Goal: Information Seeking & Learning: Learn about a topic

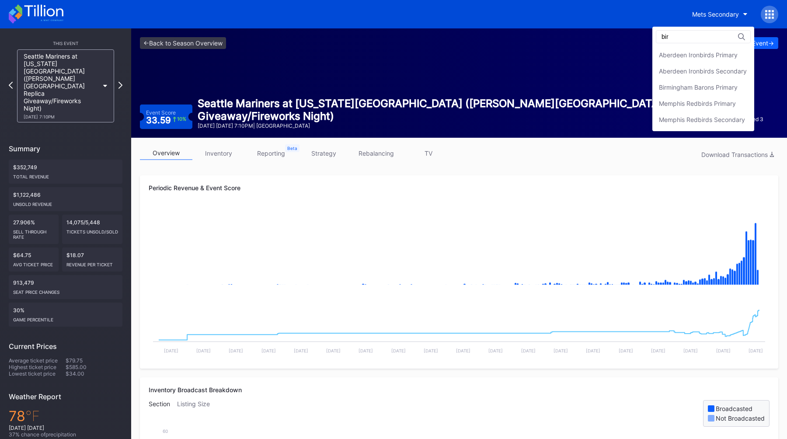
type input "birm"
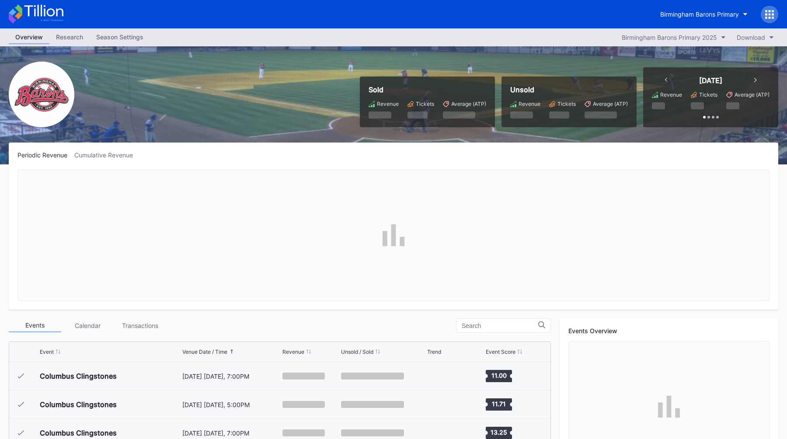
scroll to position [682, 0]
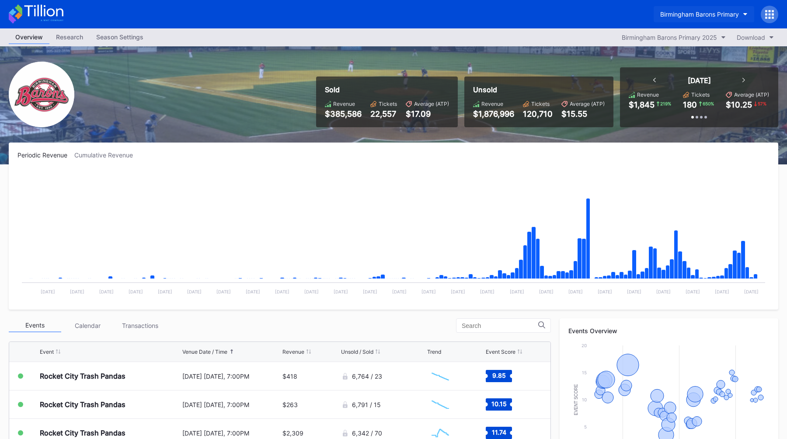
click at [697, 14] on div "Birmingham Barons Primary" at bounding box center [699, 13] width 79 height 7
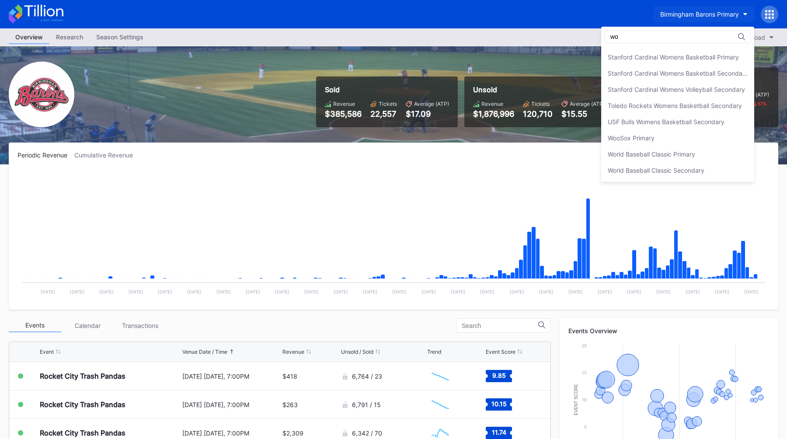
scroll to position [0, 0]
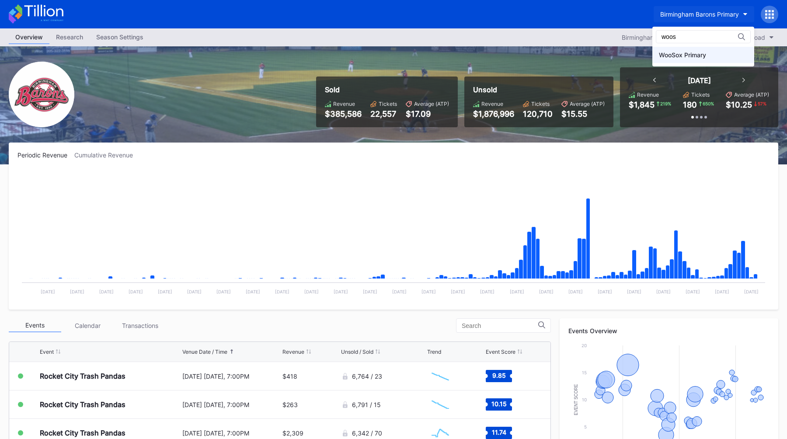
type input "woos"
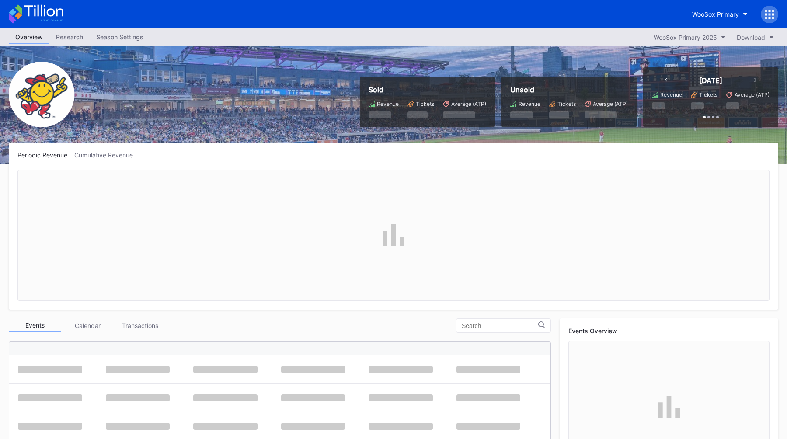
scroll to position [682, 0]
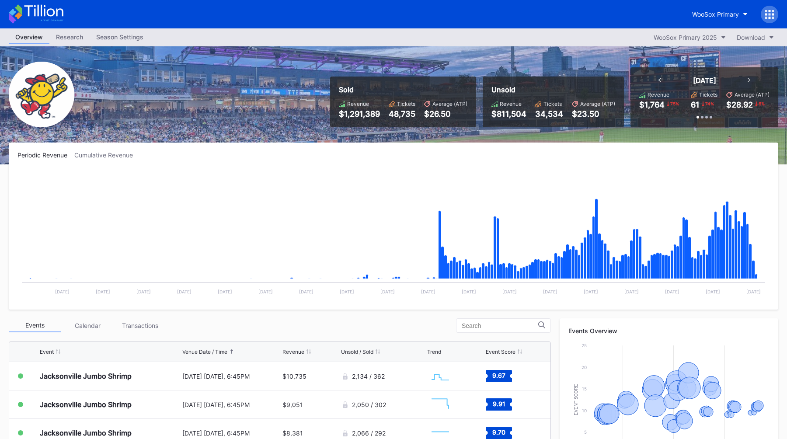
click at [517, 38] on div "Overview Research Season Settings WooSox Primary 2025 Download" at bounding box center [393, 37] width 787 height 18
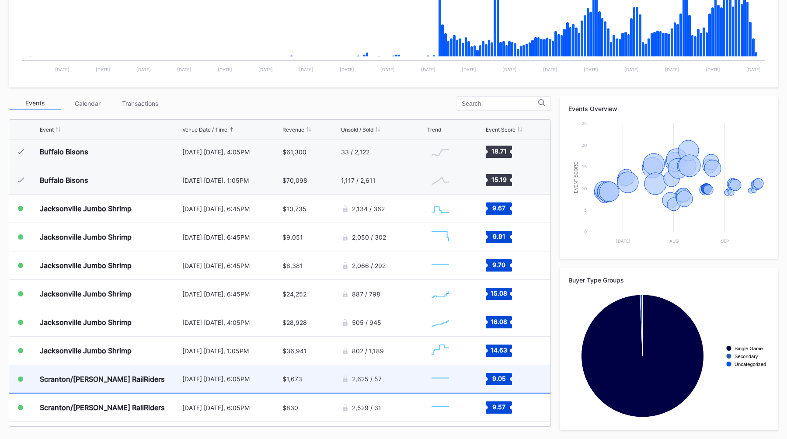
scroll to position [628, 0]
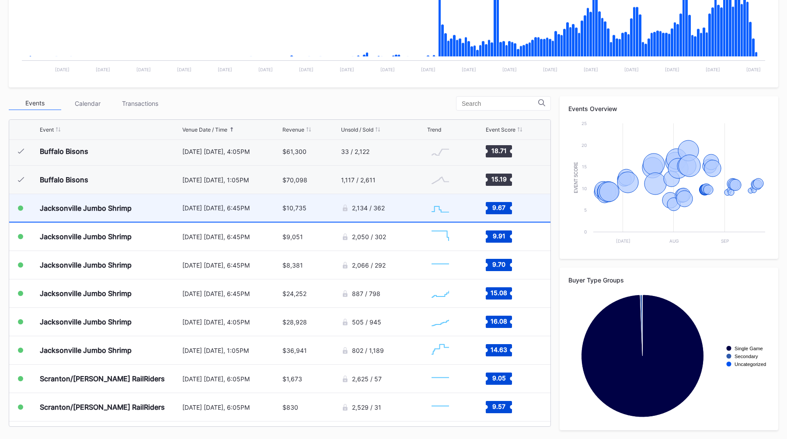
click at [262, 208] on div "[DATE] [DATE], 6:45PM" at bounding box center [231, 207] width 98 height 7
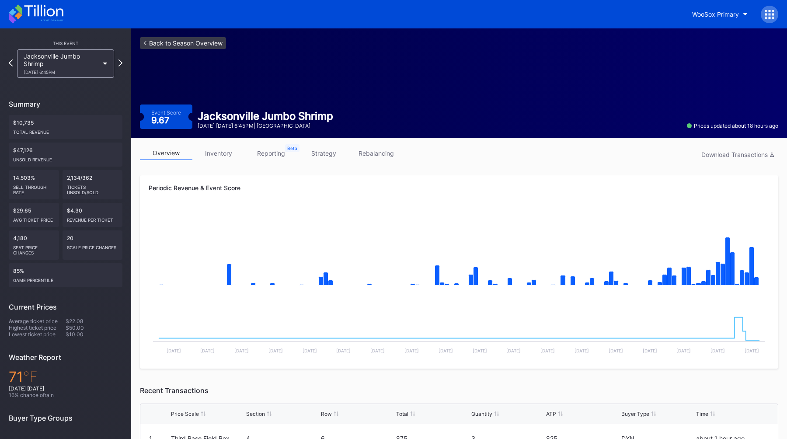
click at [178, 38] on link "<- Back to Season Overview" at bounding box center [183, 43] width 86 height 12
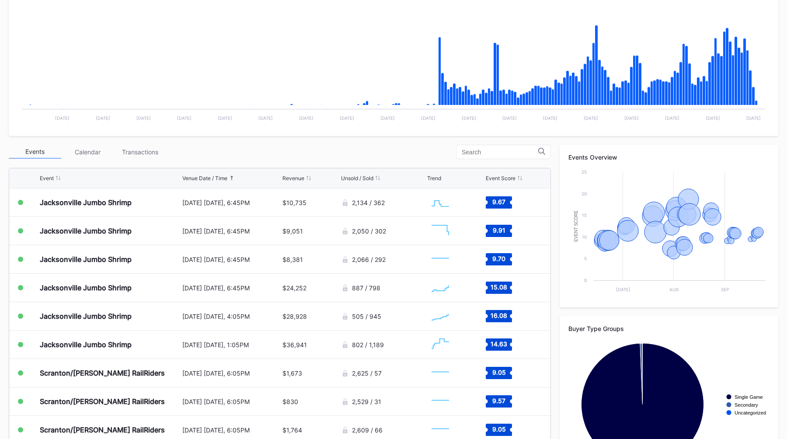
scroll to position [222, 0]
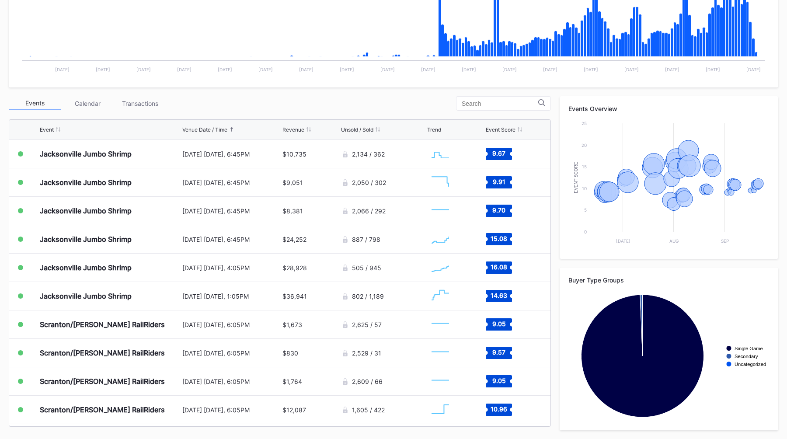
click at [283, 105] on div "Events Calendar Transactions" at bounding box center [280, 103] width 542 height 14
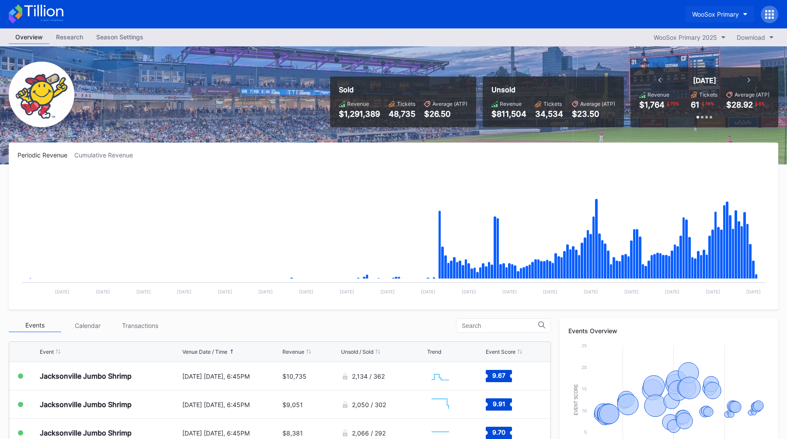
click at [701, 13] on div "WooSox Primary" at bounding box center [715, 13] width 47 height 7
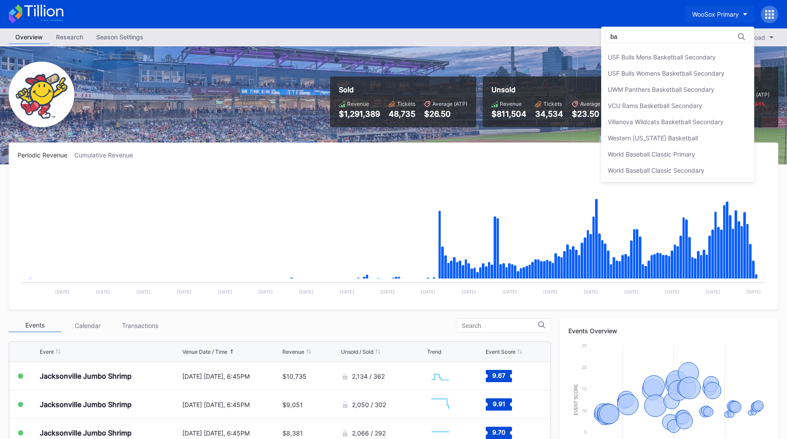
scroll to position [1341, 0]
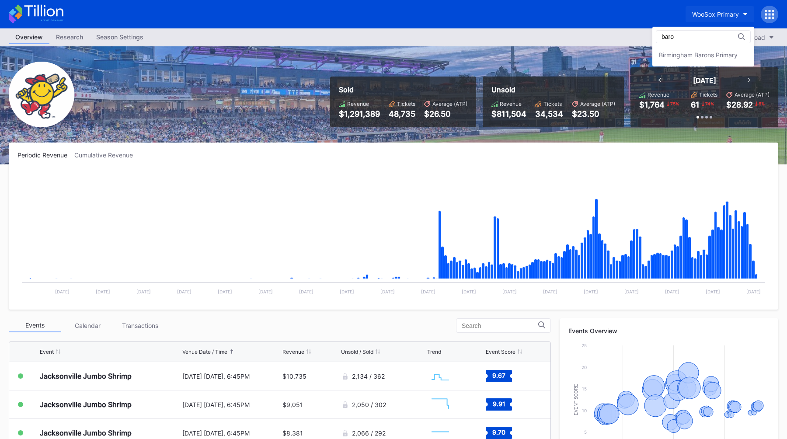
type input "baron"
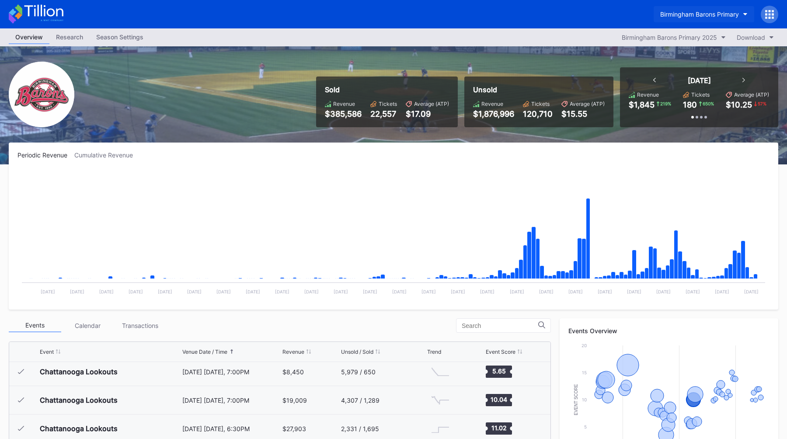
click at [686, 9] on button "Birmingham Barons Primary" at bounding box center [704, 14] width 101 height 16
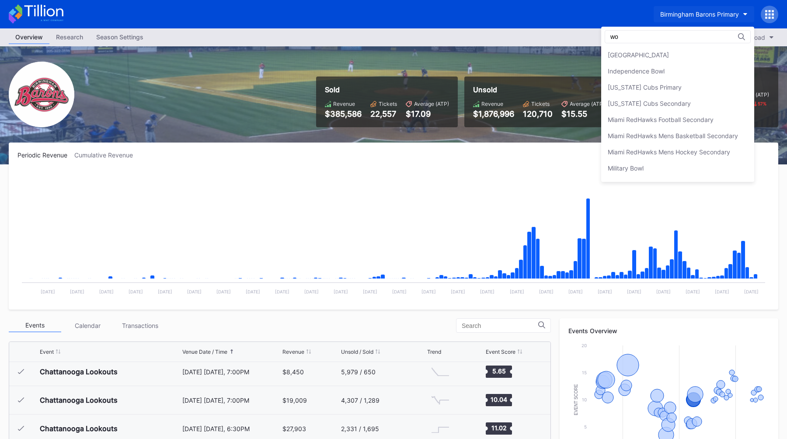
scroll to position [79, 0]
type input "woo"
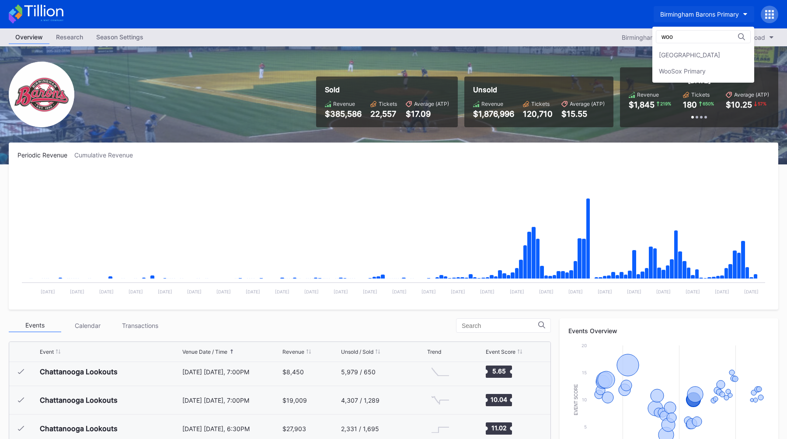
scroll to position [0, 0]
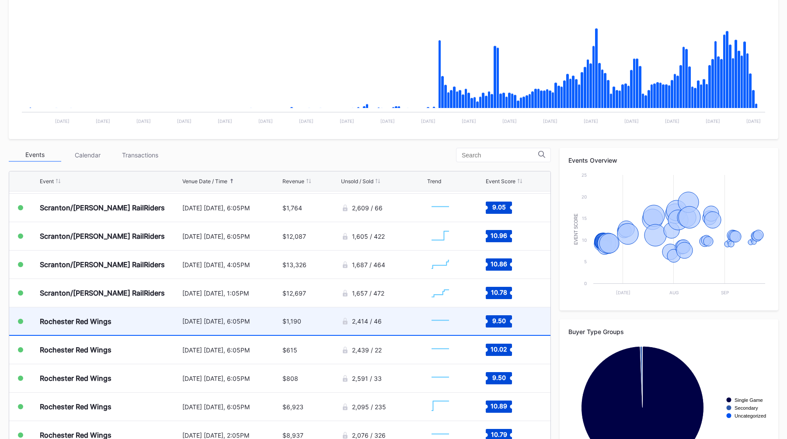
scroll to position [222, 0]
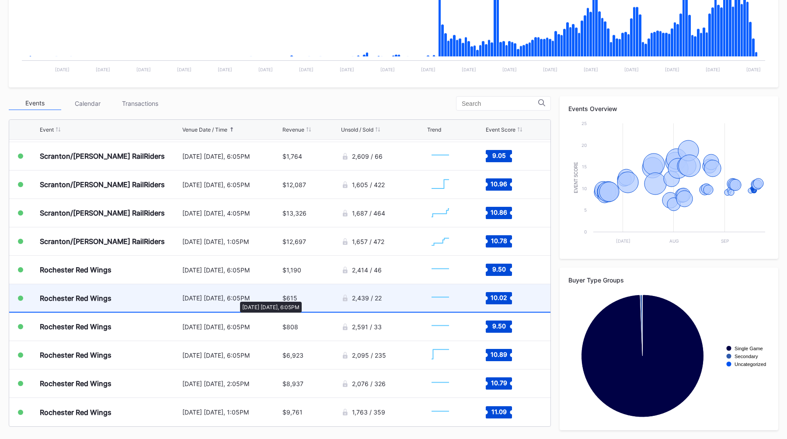
click at [236, 297] on div "[DATE] [DATE], 6:05PM" at bounding box center [231, 297] width 98 height 7
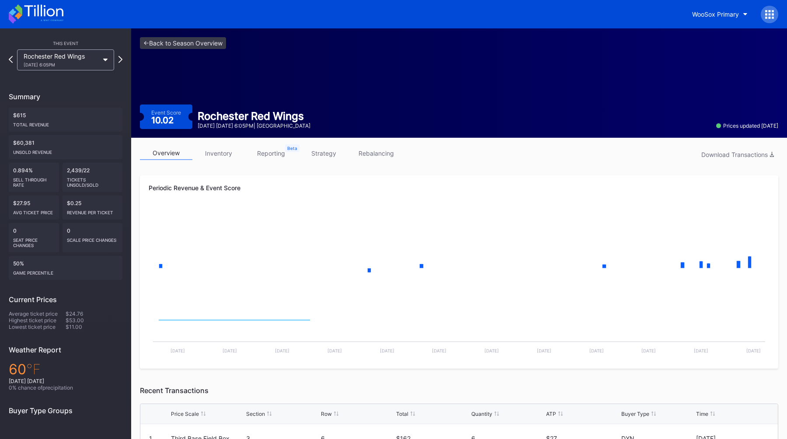
click at [311, 150] on link "strategy" at bounding box center [323, 154] width 52 height 14
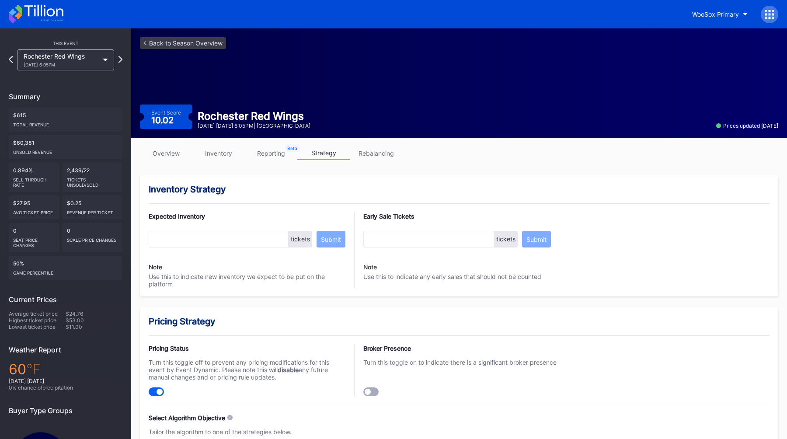
click at [172, 50] on div "<- Back to Season Overview Event Score 10.02 Rochester Red Wings [DATE] [DATE] …" at bounding box center [459, 82] width 656 height 109
click at [183, 39] on link "<- Back to Season Overview" at bounding box center [183, 43] width 86 height 12
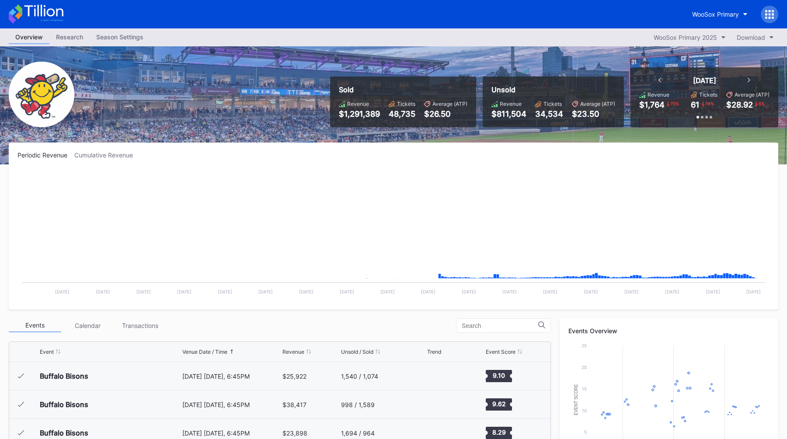
scroll to position [682, 0]
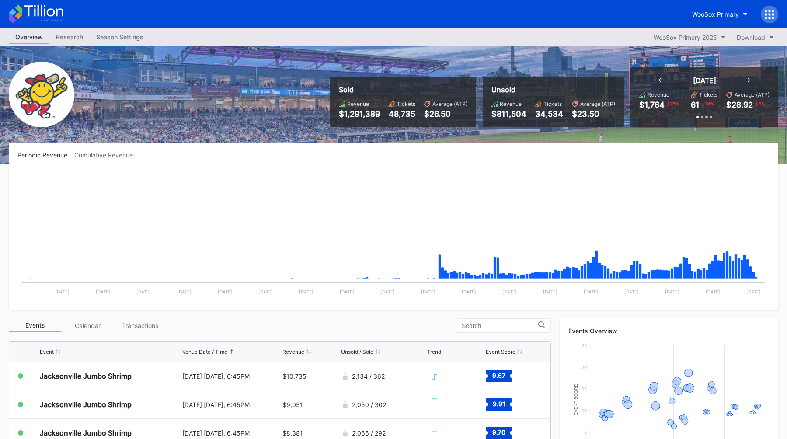
click at [325, 98] on div "Sold Revenue $1,291,389 Tickets 48,735 Average (ATP) $26.50 Unsold Revenue $811…" at bounding box center [551, 97] width 455 height 60
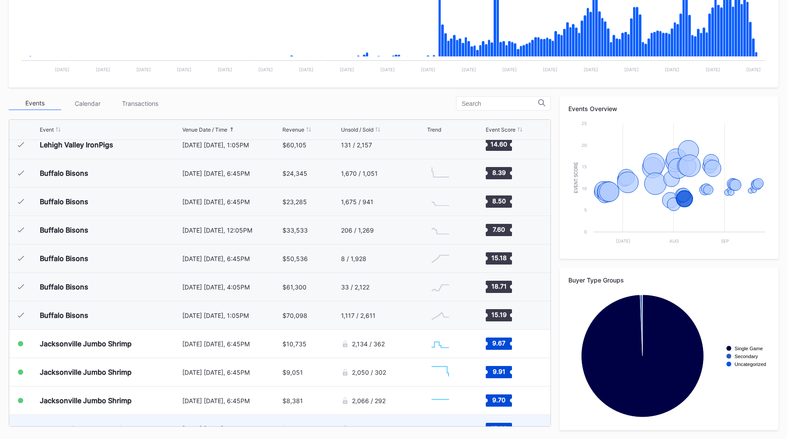
scroll to position [494, 0]
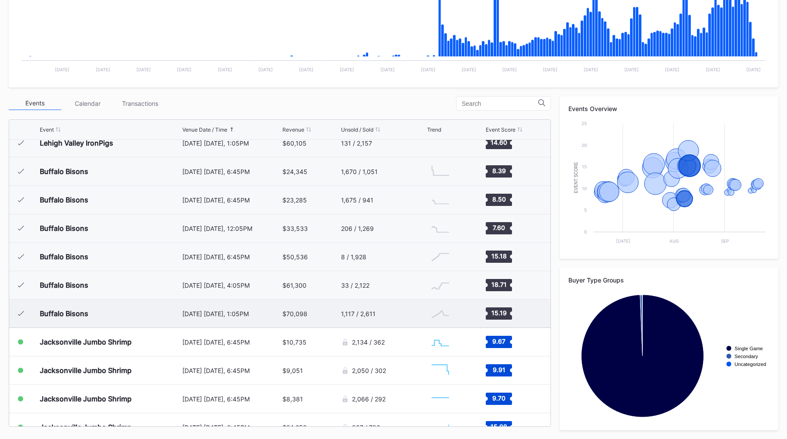
click at [185, 318] on div "[DATE] [DATE], 1:05PM" at bounding box center [231, 314] width 98 height 28
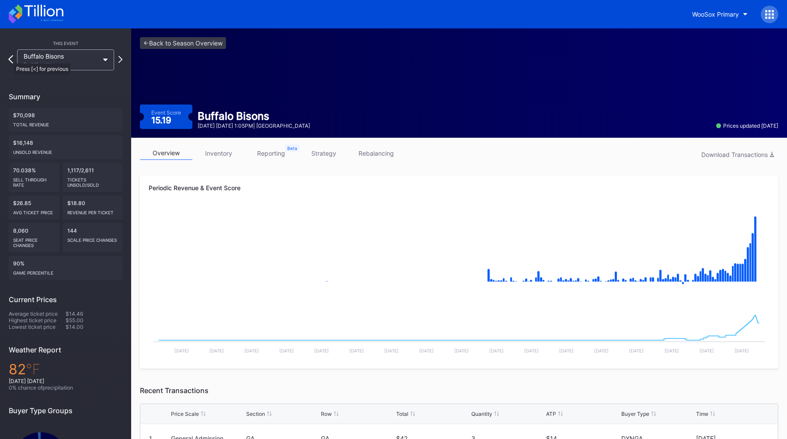
click at [10, 59] on icon at bounding box center [10, 59] width 5 height 8
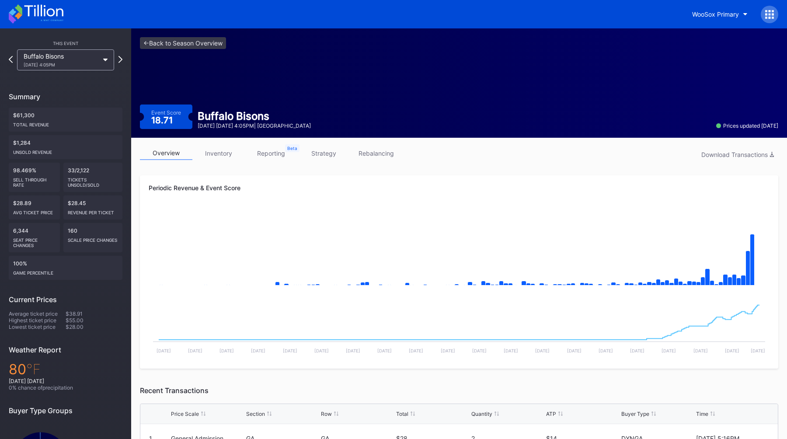
click at [16, 61] on div "Buffalo Bisons [DATE] 4:05PM" at bounding box center [66, 59] width 106 height 21
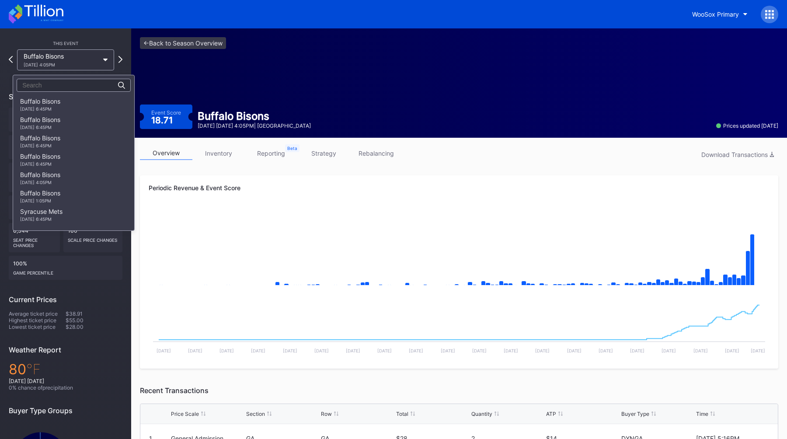
scroll to position [404, 0]
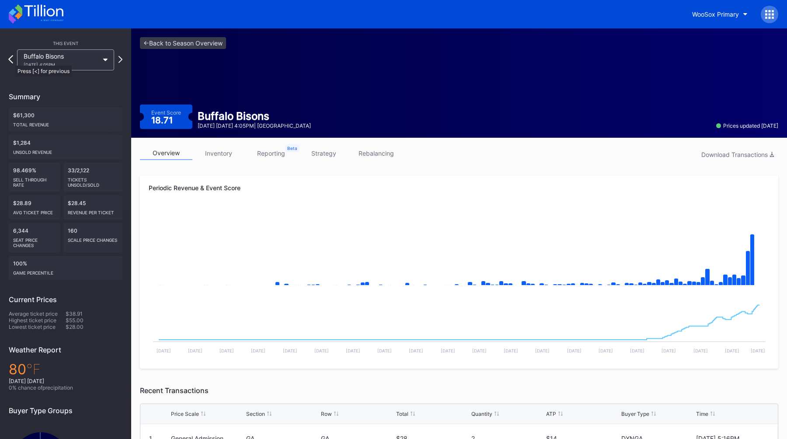
click at [11, 61] on icon at bounding box center [10, 59] width 5 height 8
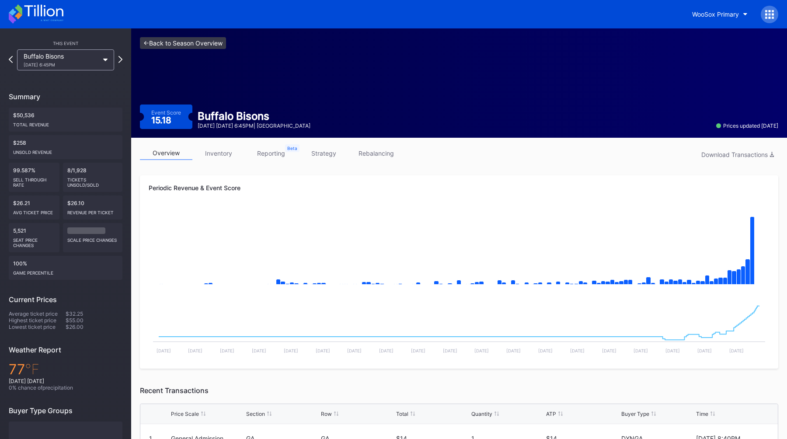
click at [167, 43] on link "<- Back to Season Overview" at bounding box center [183, 43] width 86 height 12
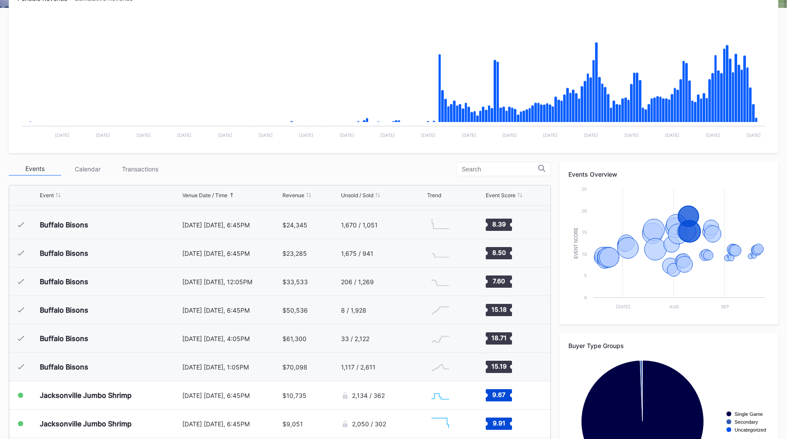
scroll to position [505, 0]
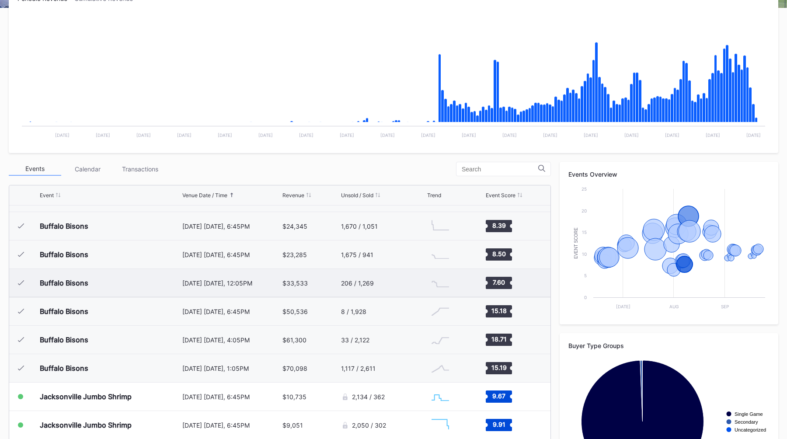
click at [168, 278] on div "Buffalo Bisons" at bounding box center [110, 283] width 140 height 28
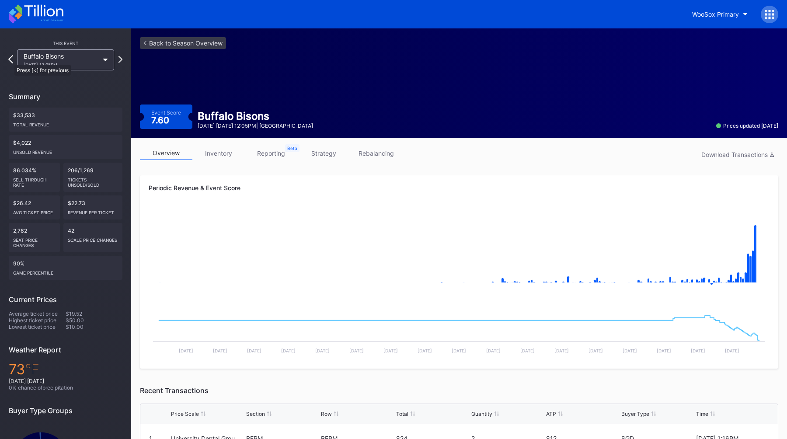
click at [10, 60] on icon at bounding box center [10, 59] width 5 height 8
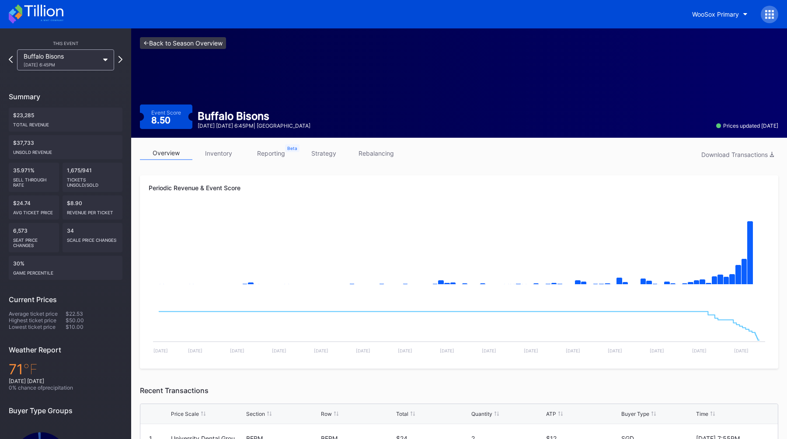
click at [168, 46] on link "<- Back to Season Overview" at bounding box center [183, 43] width 86 height 12
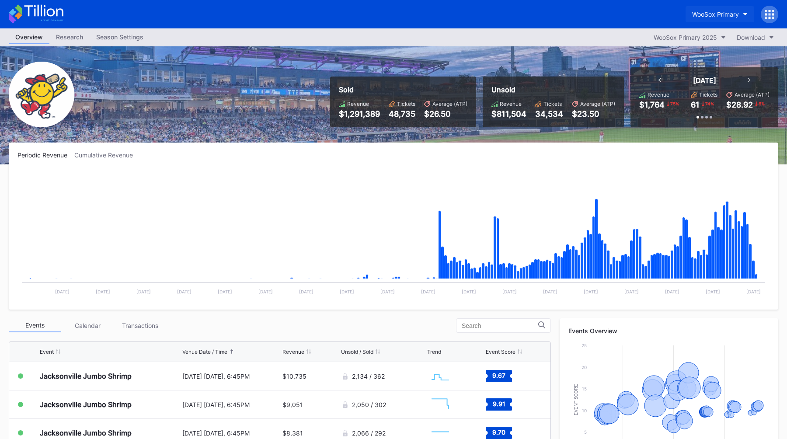
click at [691, 12] on button "WooSox Primary" at bounding box center [720, 14] width 69 height 16
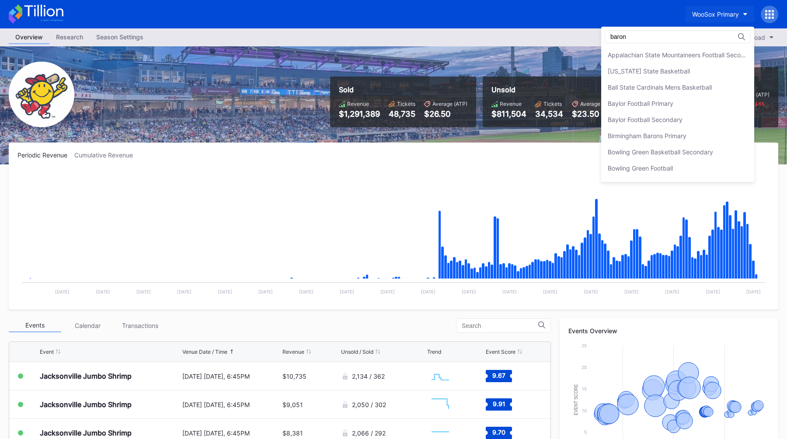
type input "barons"
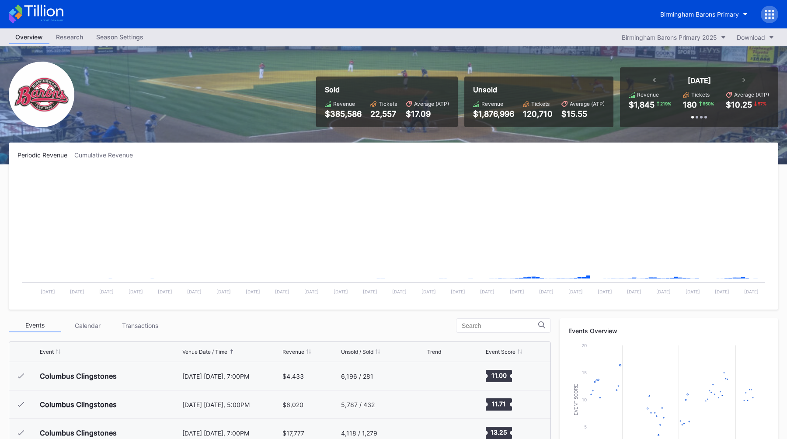
scroll to position [682, 0]
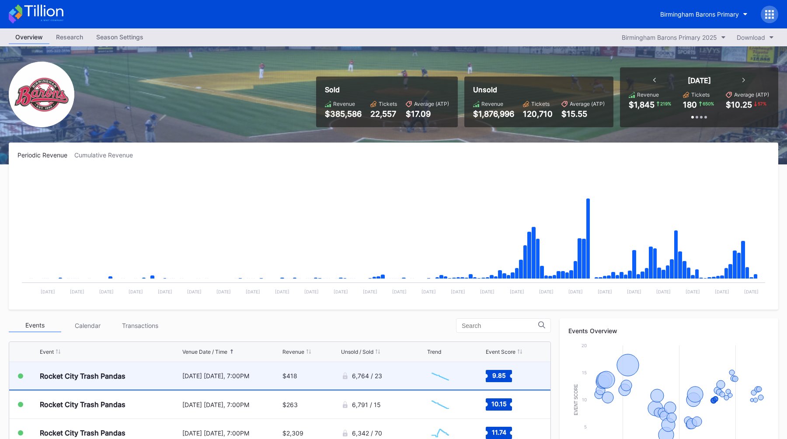
click at [184, 380] on div "[DATE] [DATE], 7:00PM" at bounding box center [231, 376] width 98 height 28
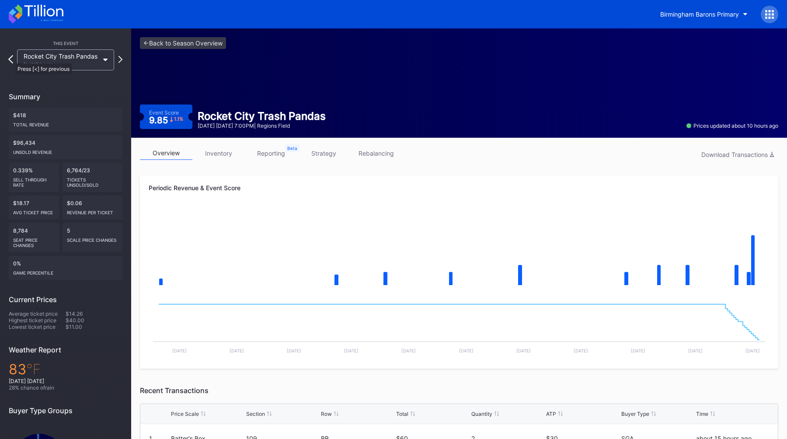
click at [11, 59] on icon at bounding box center [10, 59] width 5 height 8
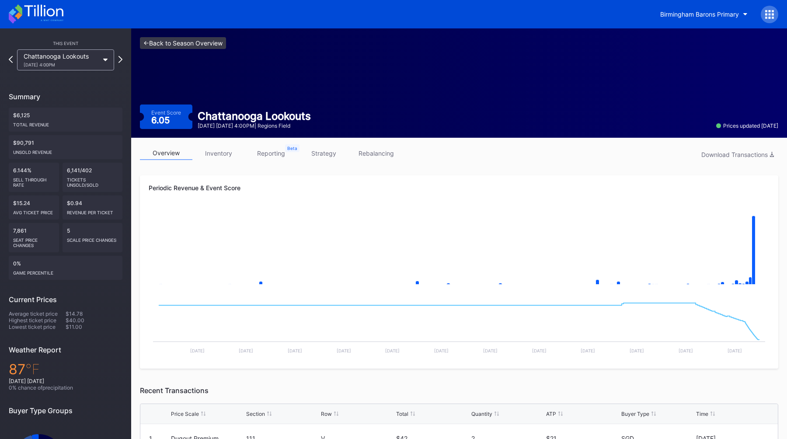
click at [200, 43] on link "<- Back to Season Overview" at bounding box center [183, 43] width 86 height 12
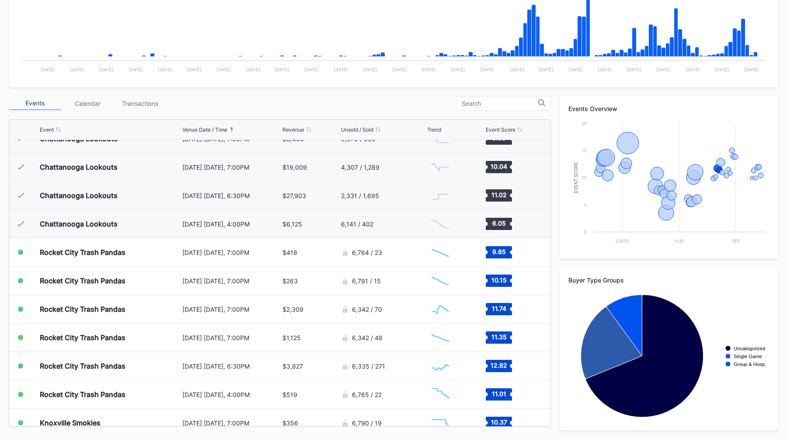
scroll to position [581, 0]
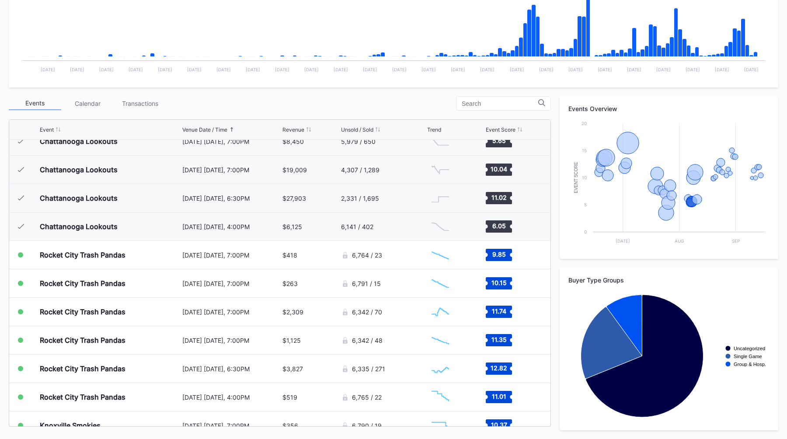
click at [354, 107] on div "Events Calendar Transactions" at bounding box center [280, 103] width 542 height 14
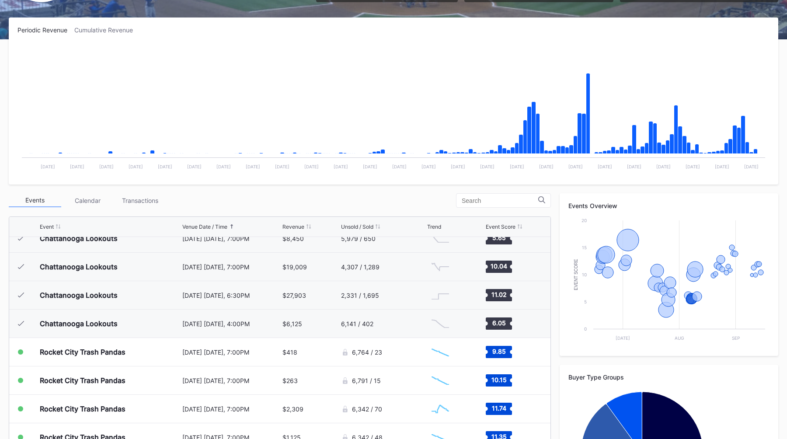
scroll to position [0, 0]
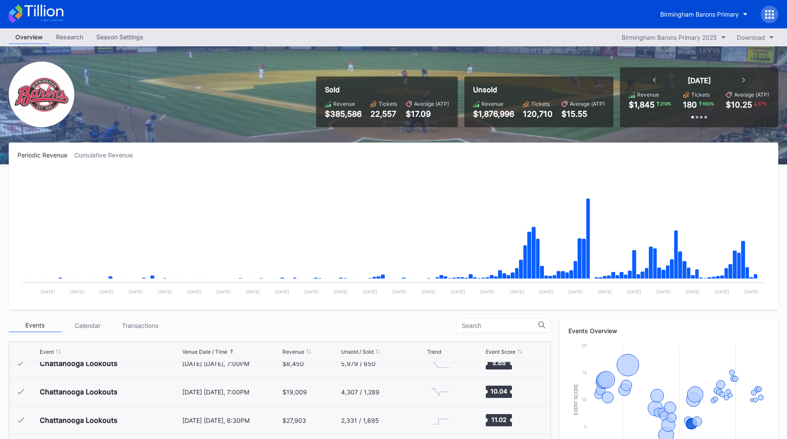
click at [743, 78] on icon at bounding box center [744, 80] width 3 height 4
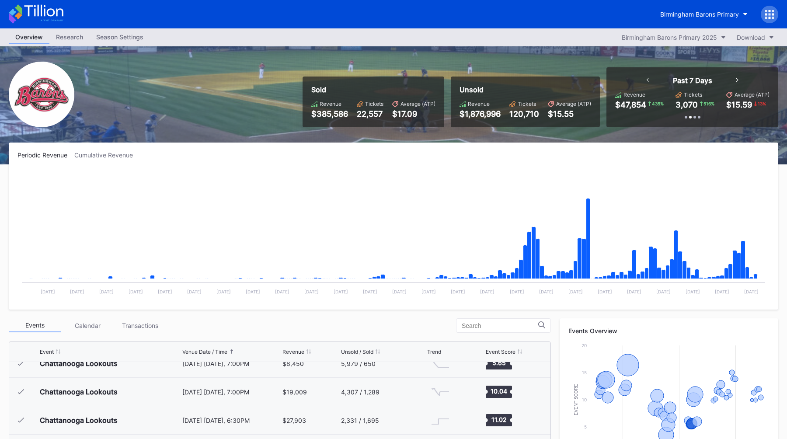
click at [743, 78] on div "Past 7 Days" at bounding box center [692, 80] width 109 height 9
click at [737, 79] on icon at bounding box center [737, 80] width 3 height 4
